Goal: Task Accomplishment & Management: Manage account settings

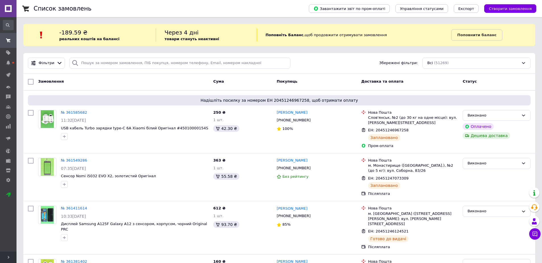
click at [8, 65] on icon at bounding box center [8, 62] width 5 height 5
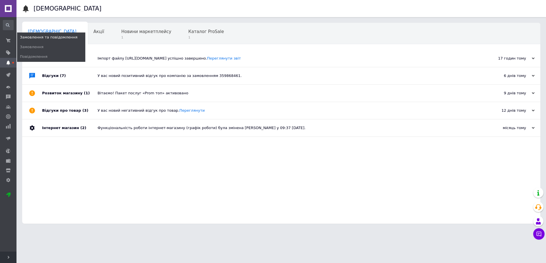
click at [30, 45] on span "Замовлення" at bounding box center [32, 46] width 24 height 5
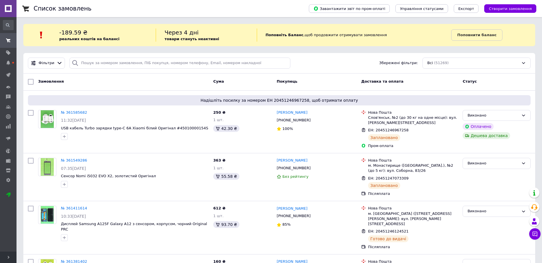
click at [8, 63] on use at bounding box center [8, 62] width 4 height 5
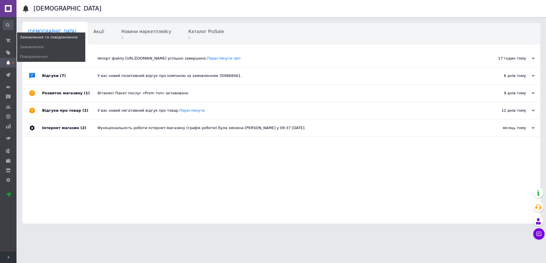
click at [26, 45] on span "Замовлення" at bounding box center [32, 46] width 24 height 5
